Goal: Navigation & Orientation: Find specific page/section

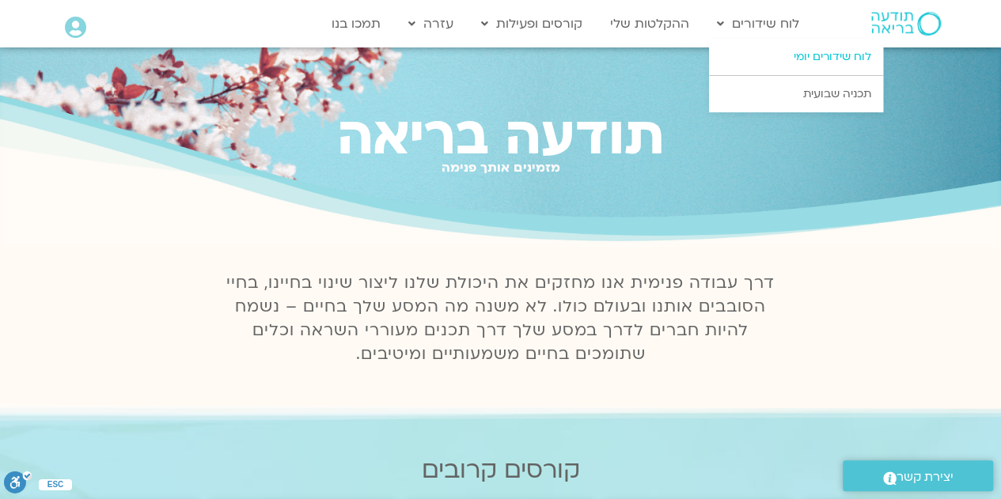
click at [807, 53] on link "לוח שידורים יומי" at bounding box center [796, 57] width 174 height 36
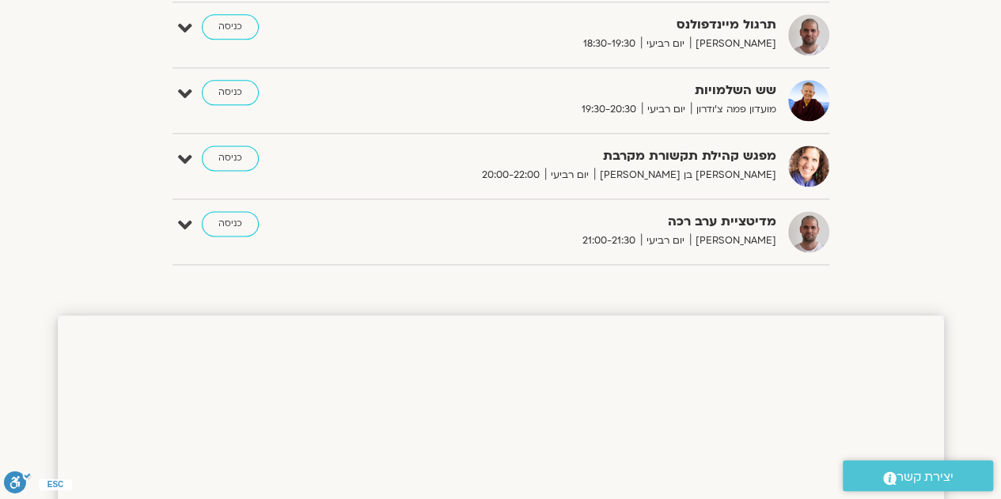
scroll to position [1008, 0]
